Goal: Register for event/course

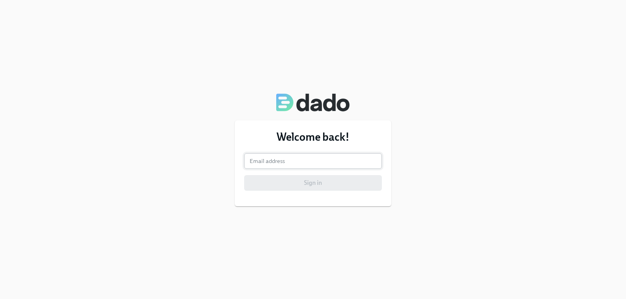
click at [302, 156] on input "email" at bounding box center [313, 161] width 138 height 16
click at [299, 153] on input "email" at bounding box center [313, 161] width 138 height 16
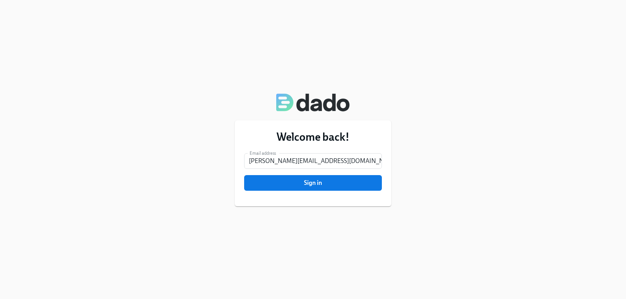
click at [188, 134] on div "Welcome back! Email address [PERSON_NAME][EMAIL_ADDRESS][DOMAIN_NAME] Email add…" at bounding box center [313, 149] width 626 height 299
click at [302, 161] on input "[PERSON_NAME][EMAIL_ADDRESS][DOMAIN_NAME]" at bounding box center [313, 161] width 138 height 16
type input "[PERSON_NAME][EMAIL_ADDRESS][DOMAIN_NAME]"
click at [224, 134] on div "Welcome back! Email address [PERSON_NAME][EMAIL_ADDRESS][DOMAIN_NAME] Email add…" at bounding box center [313, 149] width 626 height 299
click at [297, 188] on button "Sign in" at bounding box center [313, 183] width 138 height 16
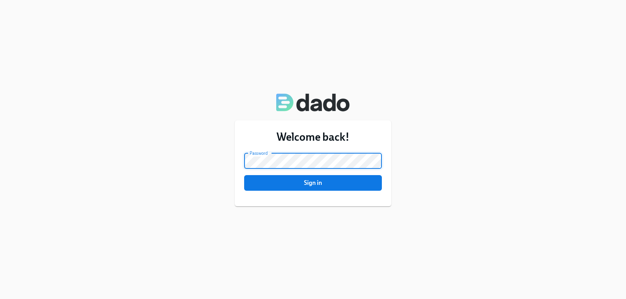
click at [151, 183] on div "Welcome back! Email address [PERSON_NAME][EMAIL_ADDRESS][DOMAIN_NAME] Email add…" at bounding box center [313, 149] width 626 height 299
click at [287, 187] on button "Sign in" at bounding box center [313, 183] width 138 height 16
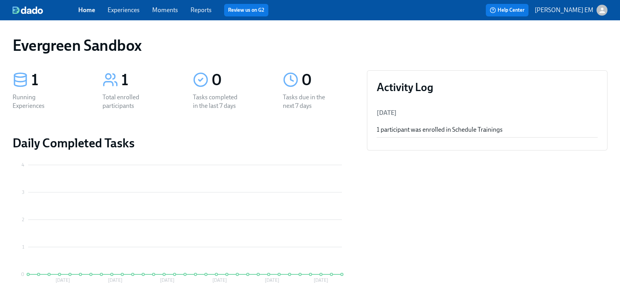
click at [127, 8] on link "Experiences" at bounding box center [124, 9] width 32 height 7
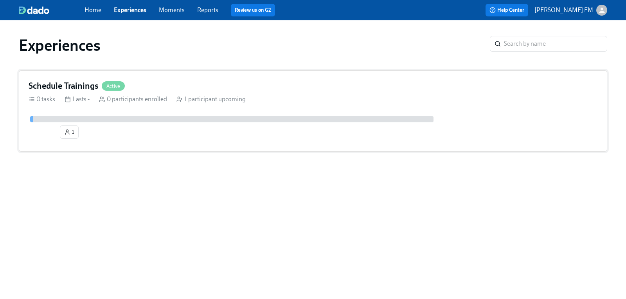
click at [76, 83] on h4 "Schedule Trainings" at bounding box center [64, 86] width 70 height 12
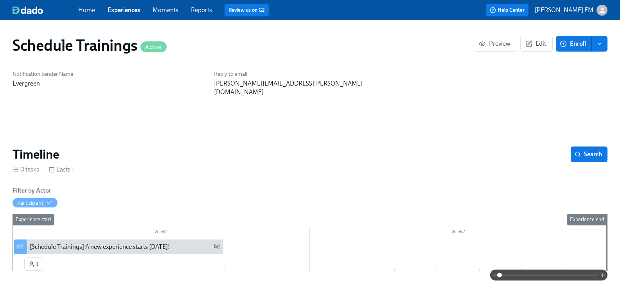
click at [596, 44] on icon "enroll" at bounding box center [599, 44] width 6 height 6
click at [577, 65] on span "Enroll manually" at bounding box center [566, 63] width 45 height 9
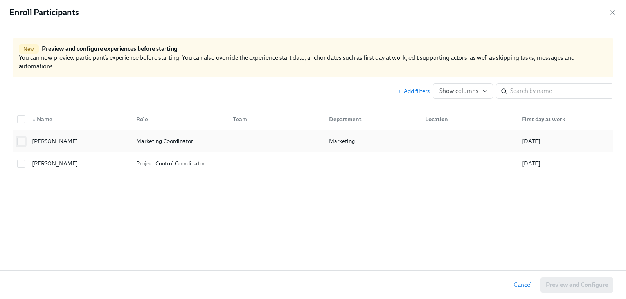
click at [18, 141] on input "checkbox" at bounding box center [21, 141] width 7 height 7
checkbox input "true"
click at [555, 287] on span "Preview and Configure (1)" at bounding box center [572, 285] width 71 height 8
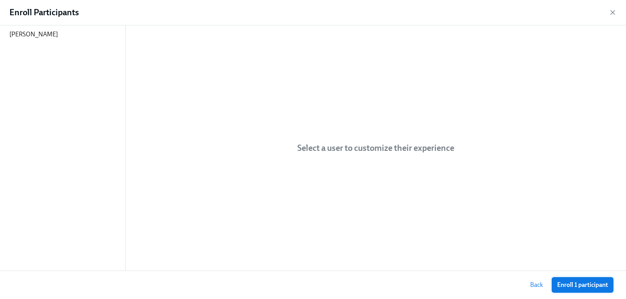
click at [561, 285] on span "Enroll 1 participant" at bounding box center [582, 285] width 51 height 8
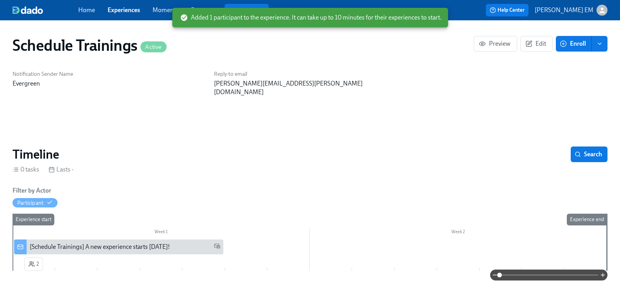
click at [129, 13] on link "Experiences" at bounding box center [124, 9] width 32 height 7
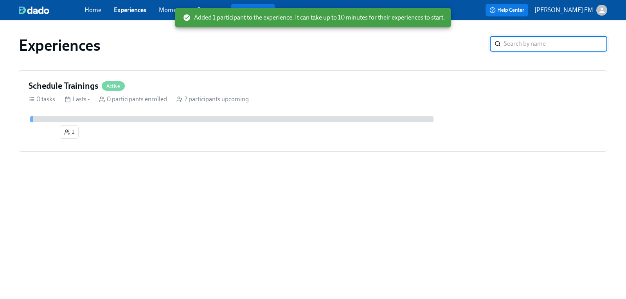
click at [602, 9] on icon "button" at bounding box center [601, 9] width 5 height 5
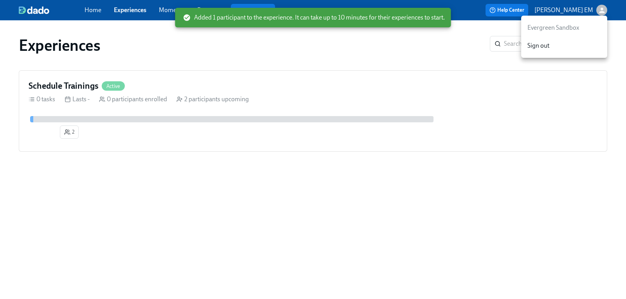
click at [562, 47] on span "Sign out" at bounding box center [564, 45] width 74 height 9
